Goal: Check status: Check status

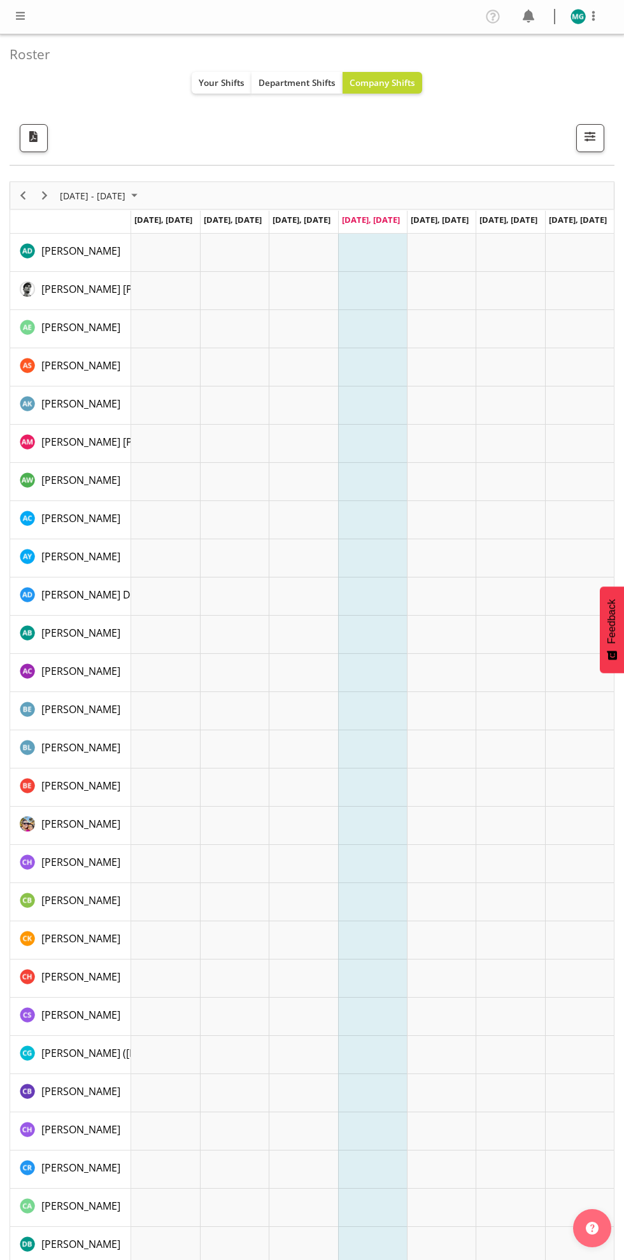
click at [401, 148] on div "All Locations Clear 1.241 Edmonton Road 1/20 Sturges Road, Henderson 12b Colett…" at bounding box center [307, 138] width 594 height 28
click at [397, 147] on div "All Locations Clear 1.241 Edmonton Road 1/20 Sturges Road, Henderson 12b Colett…" at bounding box center [307, 138] width 594 height 28
click at [395, 158] on div "Roster Your Shifts Department Shifts Company Shifts All Locations Clear 1.241 E…" at bounding box center [312, 99] width 605 height 131
click at [395, 146] on div "All Locations Clear 1.241 Edmonton Road 1/20 Sturges Road, Henderson 12b Colett…" at bounding box center [307, 138] width 594 height 28
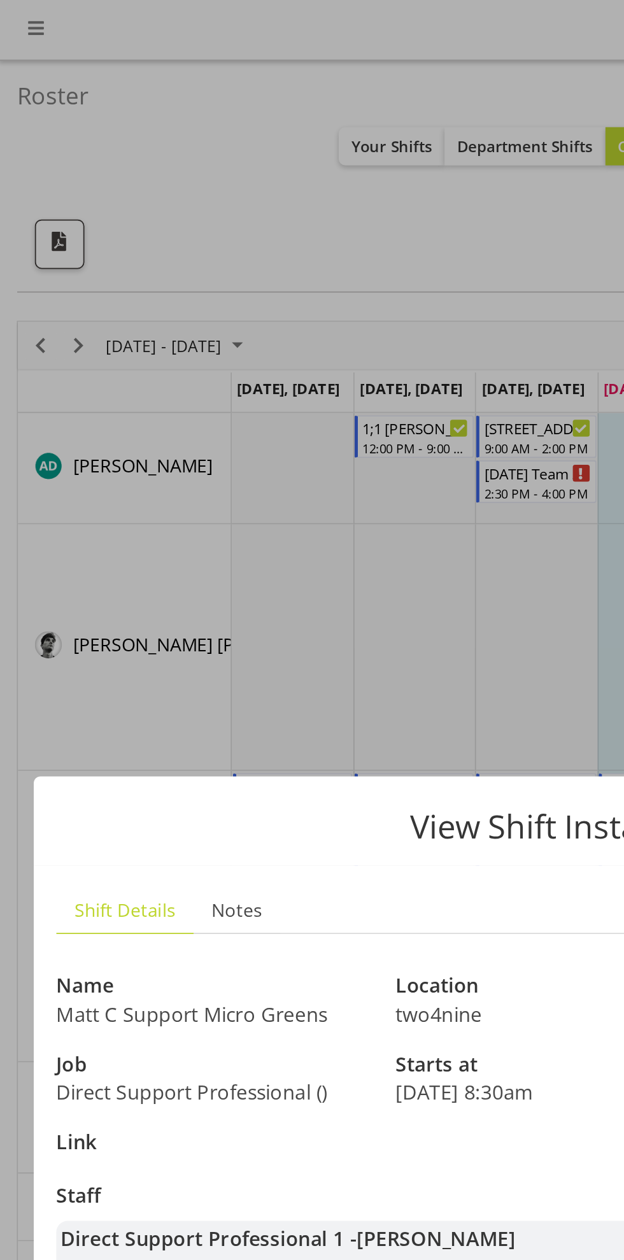
click at [237, 365] on div at bounding box center [312, 630] width 624 height 1260
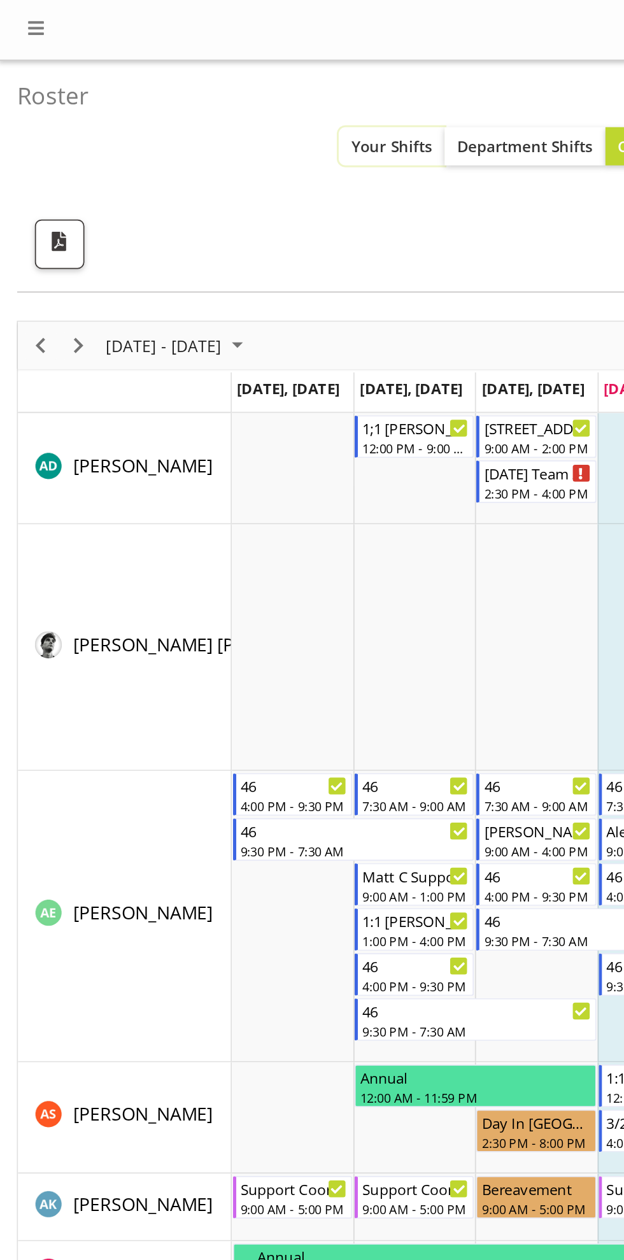
click at [216, 90] on button "Your Shifts" at bounding box center [222, 83] width 60 height 22
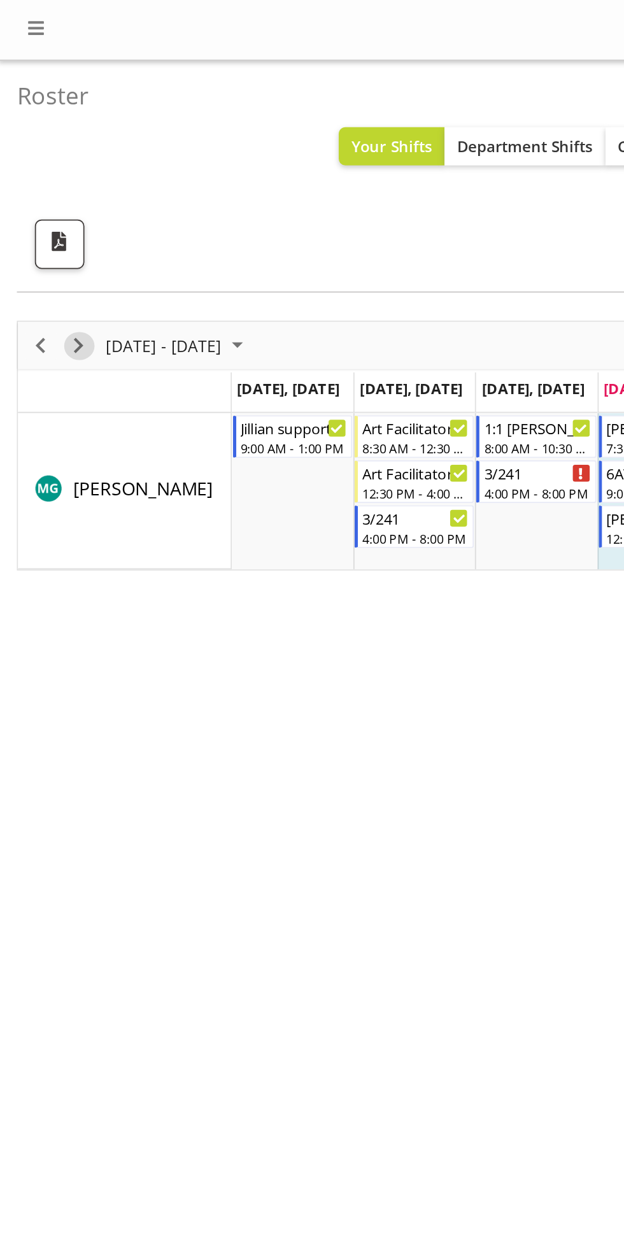
click at [49, 197] on span "Next" at bounding box center [44, 196] width 15 height 16
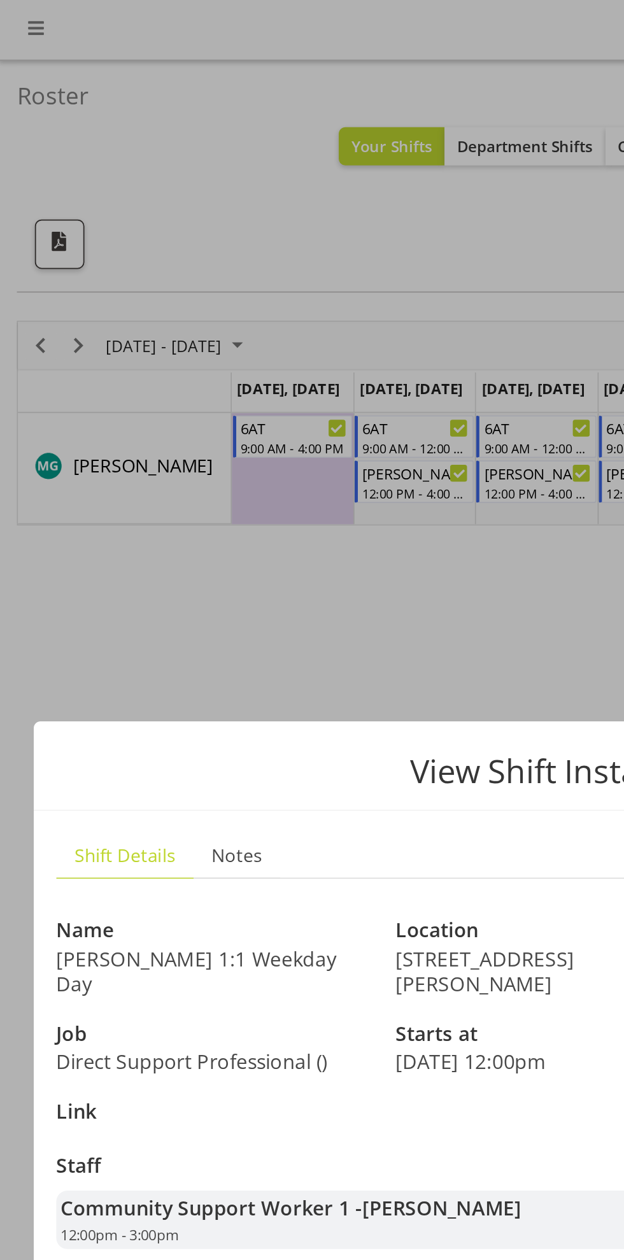
click at [258, 361] on div at bounding box center [312, 630] width 624 height 1260
click at [245, 343] on div at bounding box center [312, 630] width 624 height 1260
click at [258, 360] on div at bounding box center [312, 630] width 624 height 1260
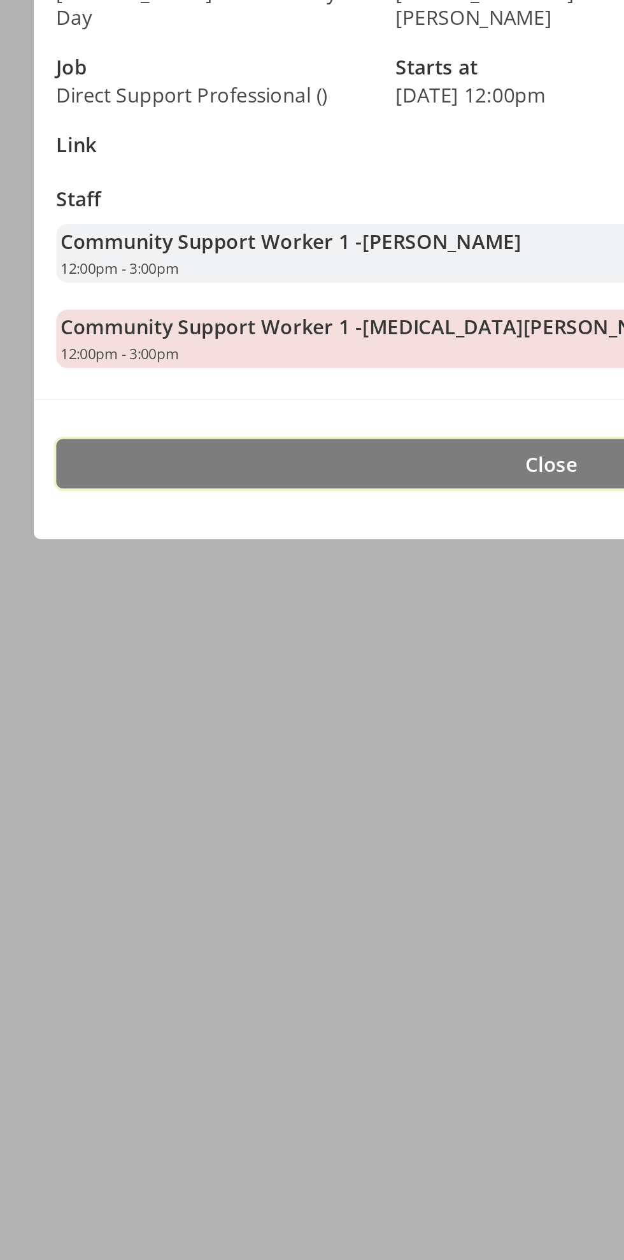
click at [309, 801] on span "Close" at bounding box center [311, 808] width 29 height 15
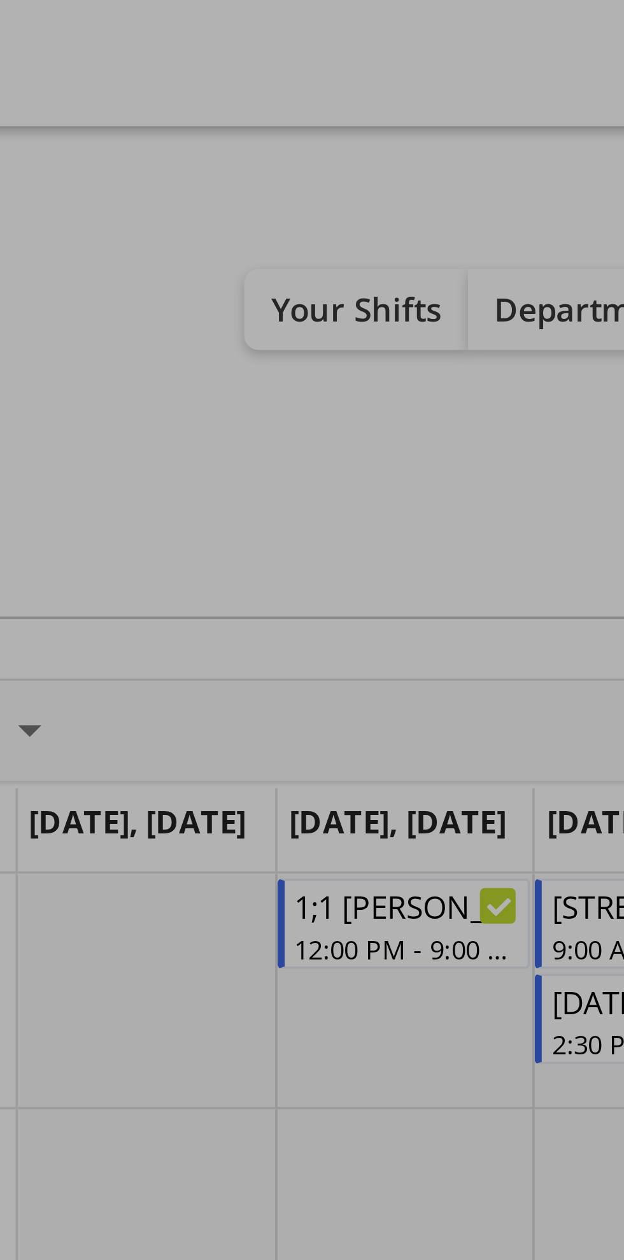
click at [230, 84] on div at bounding box center [312, 630] width 624 height 1260
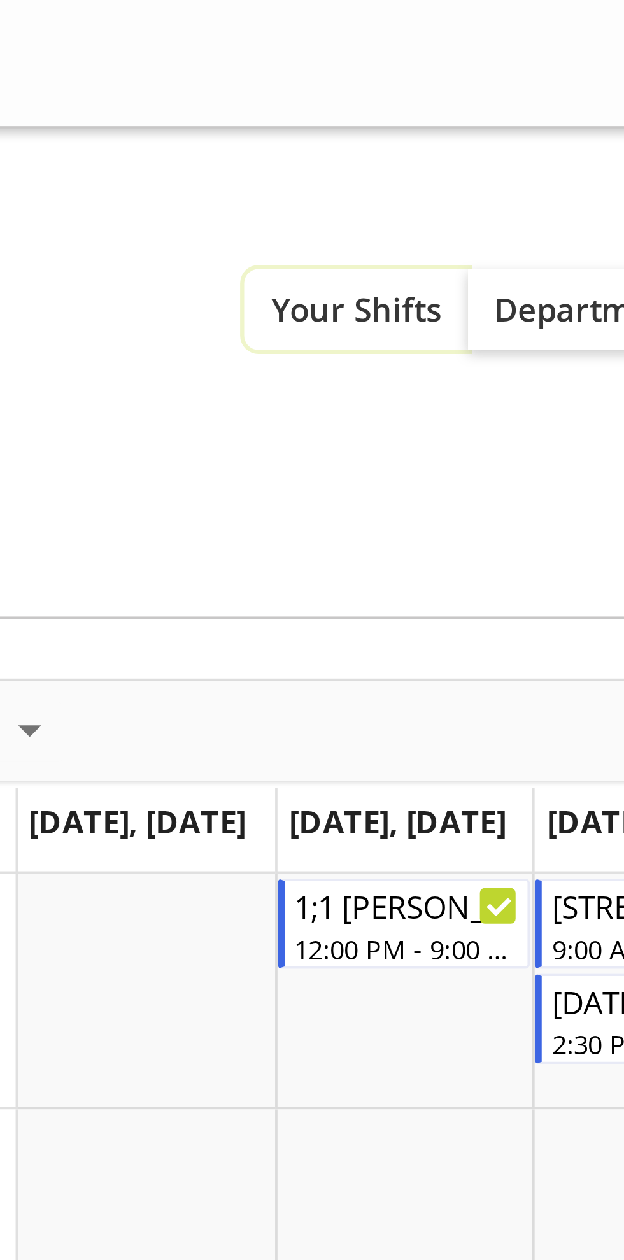
click at [225, 85] on span "Your Shifts" at bounding box center [222, 82] width 46 height 12
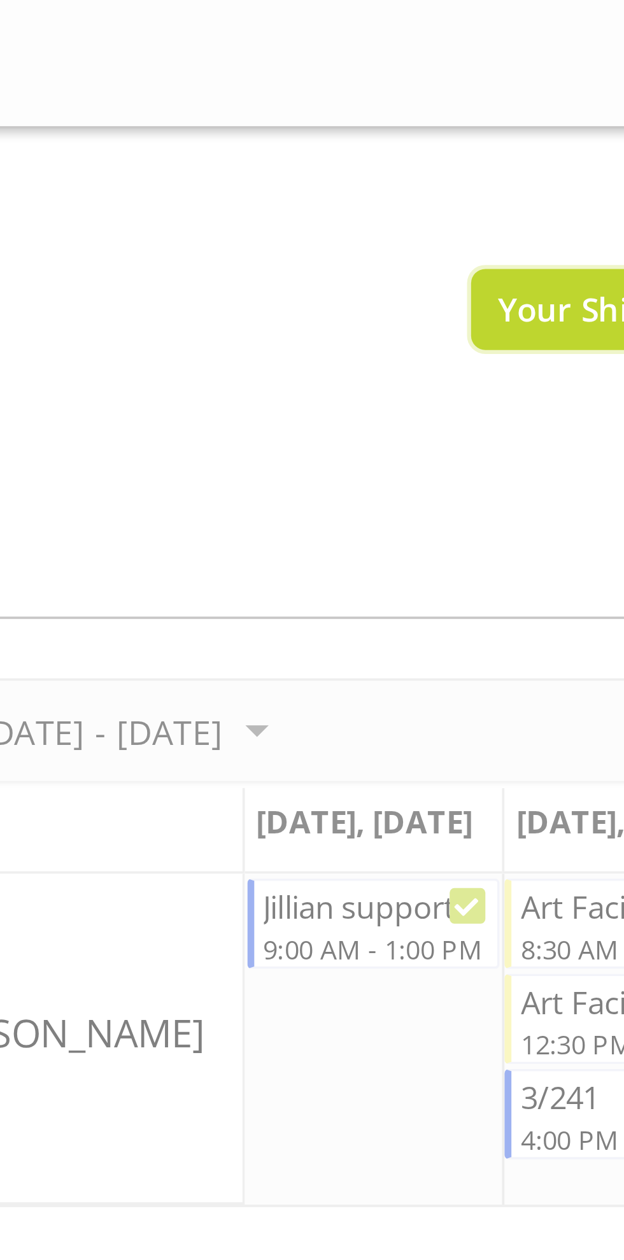
click at [213, 86] on span "Your Shifts" at bounding box center [222, 82] width 46 height 12
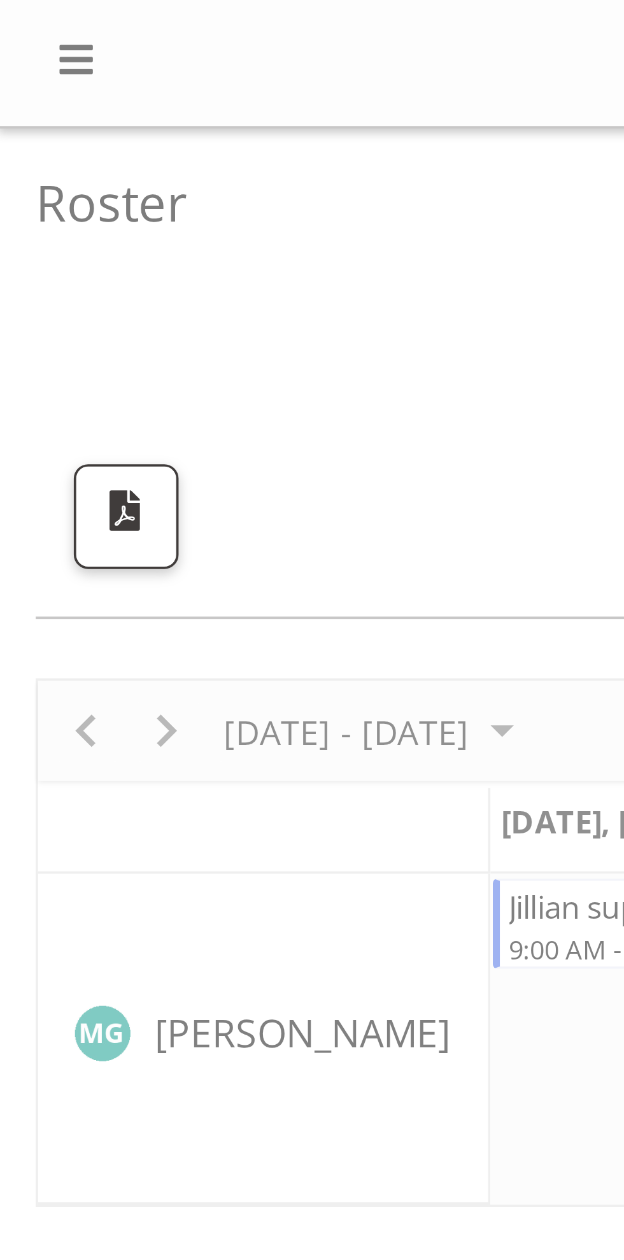
click at [49, 195] on div at bounding box center [312, 251] width 605 height 141
click at [46, 197] on div at bounding box center [312, 251] width 605 height 141
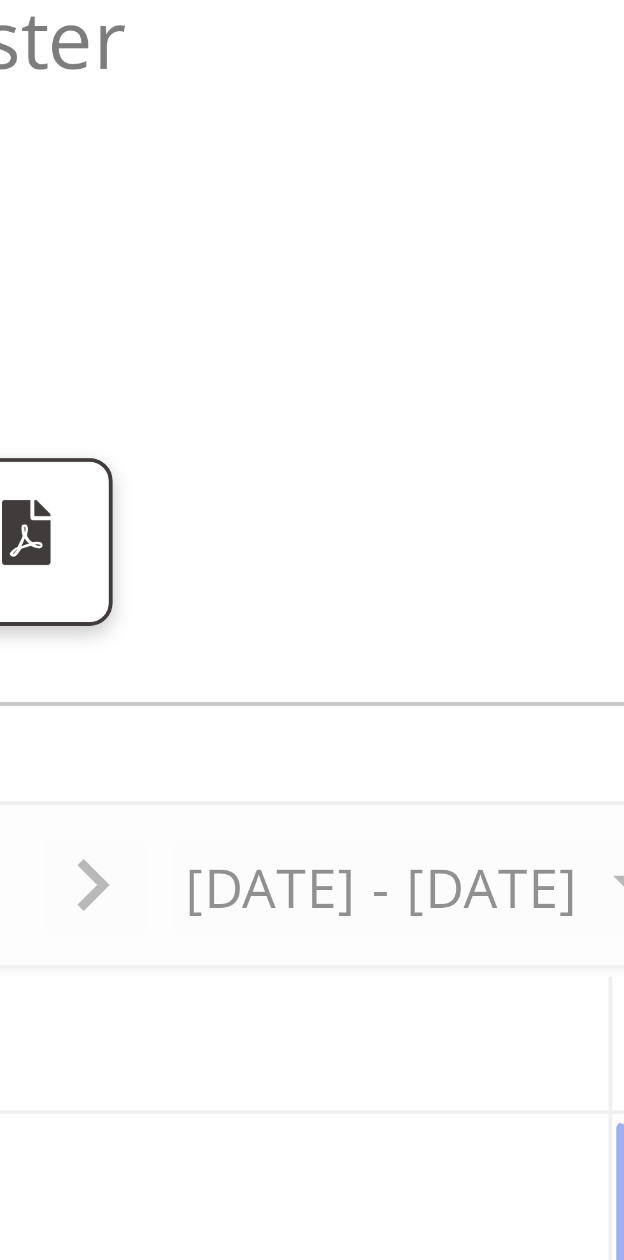
click at [43, 193] on div at bounding box center [312, 251] width 605 height 141
